Goal: Task Accomplishment & Management: Use online tool/utility

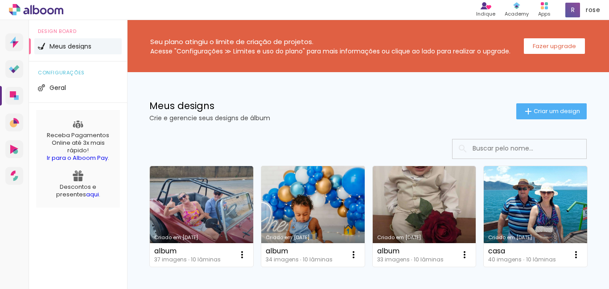
click at [332, 177] on link "Criado em [DATE]" at bounding box center [312, 216] width 103 height 101
